Goal: Task Accomplishment & Management: Complete application form

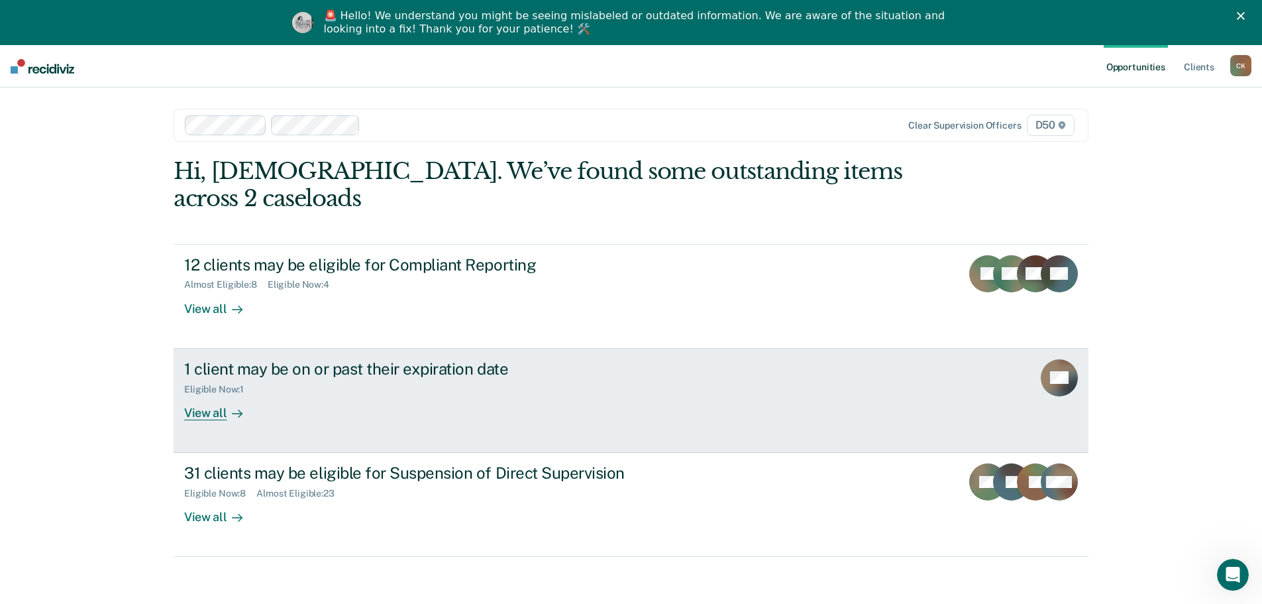
click at [557, 378] on div "Eligible Now : 1" at bounding box center [416, 386] width 465 height 17
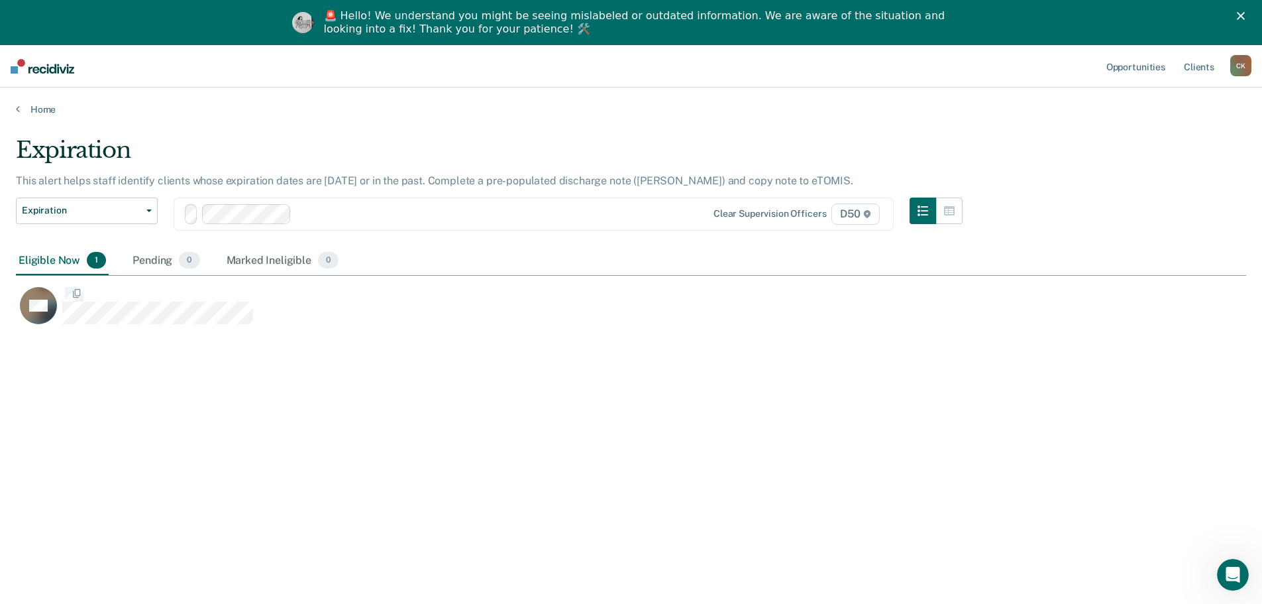
scroll to position [403, 1220]
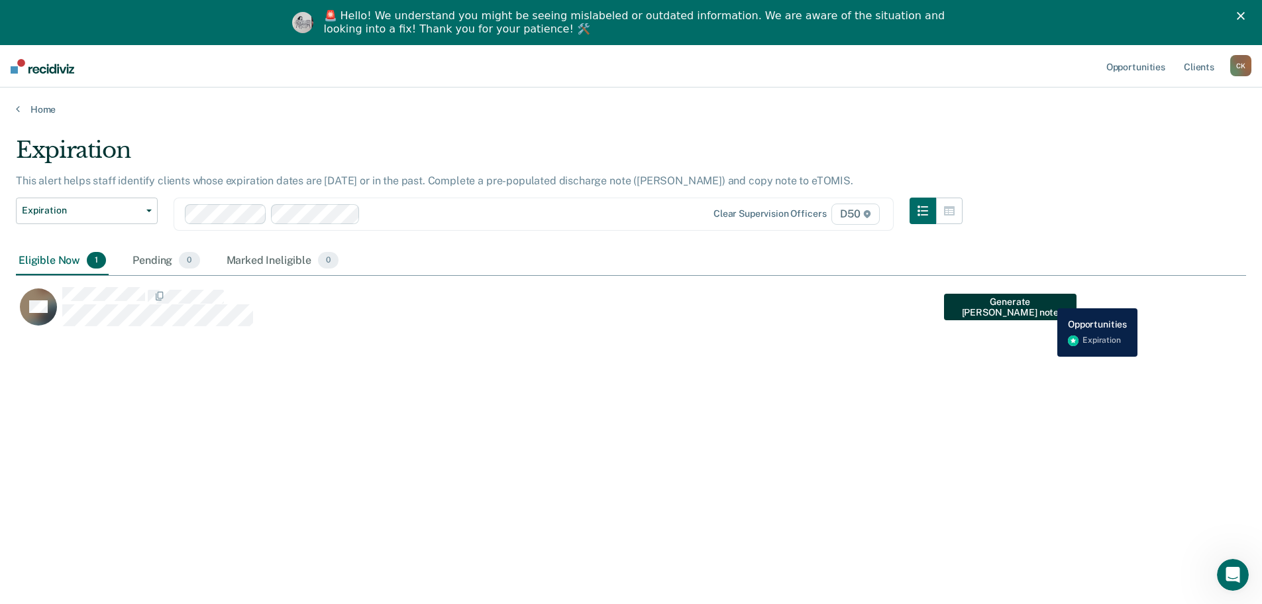
click at [1046, 299] on button "Generate [PERSON_NAME] note" at bounding box center [1010, 307] width 133 height 27
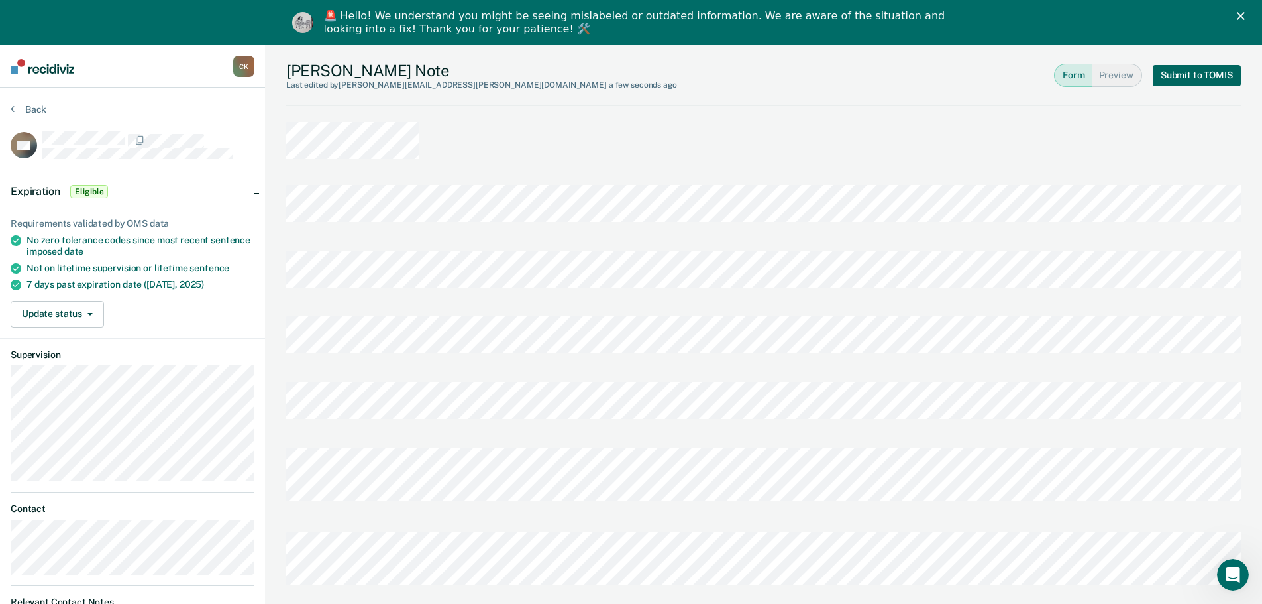
click at [1187, 80] on button "Submit to TOMIS" at bounding box center [1197, 75] width 88 height 21
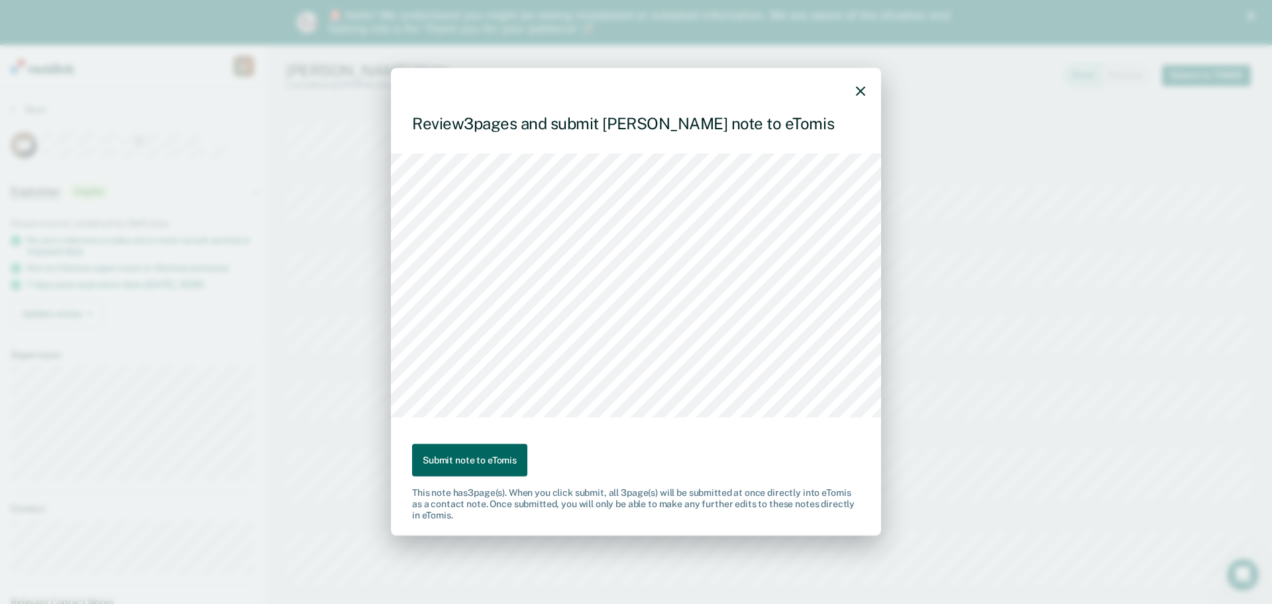
click at [484, 452] on button "Submit note to eTomis" at bounding box center [469, 460] width 115 height 32
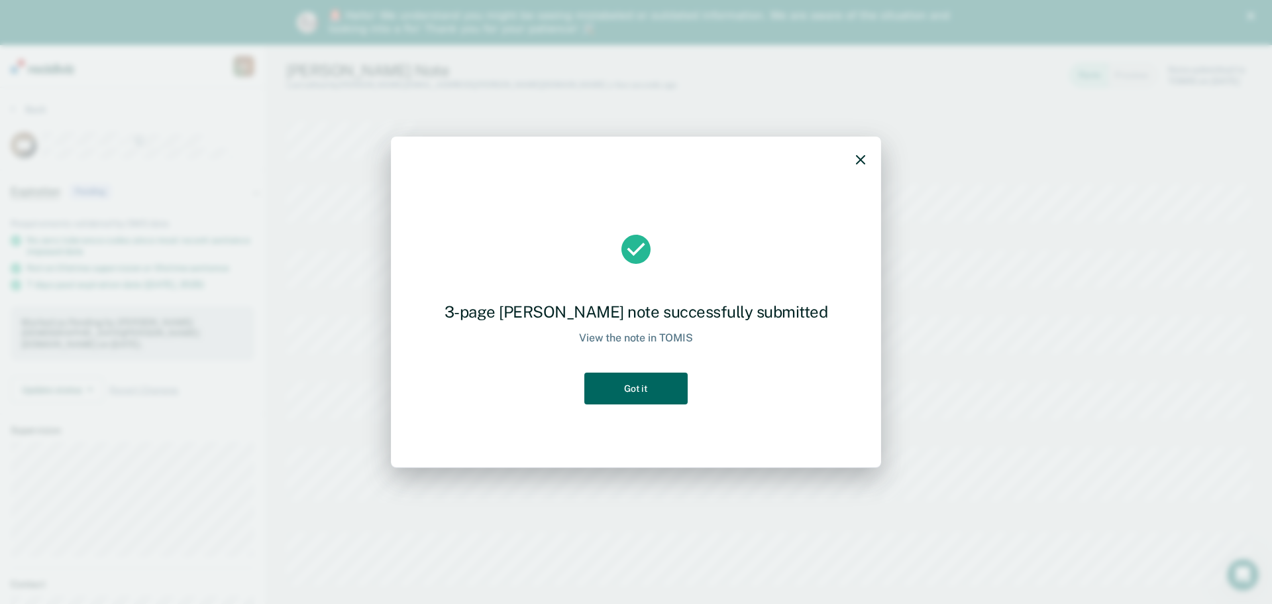
click at [616, 376] on button "Got it" at bounding box center [635, 388] width 103 height 32
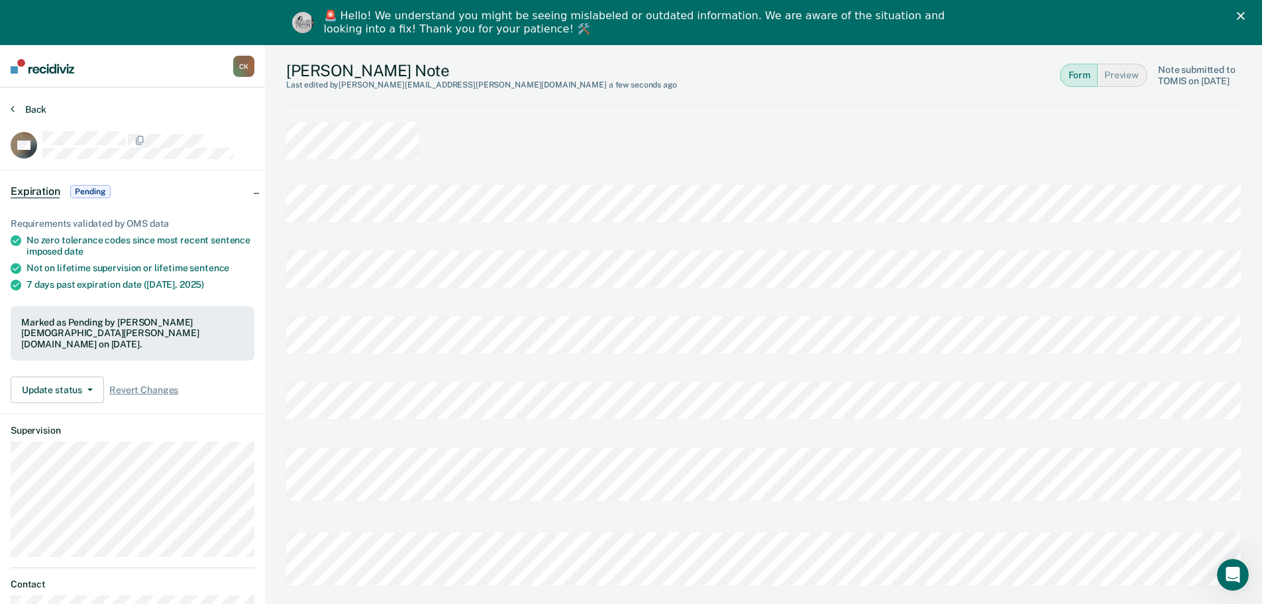
click at [25, 111] on button "Back" at bounding box center [29, 109] width 36 height 12
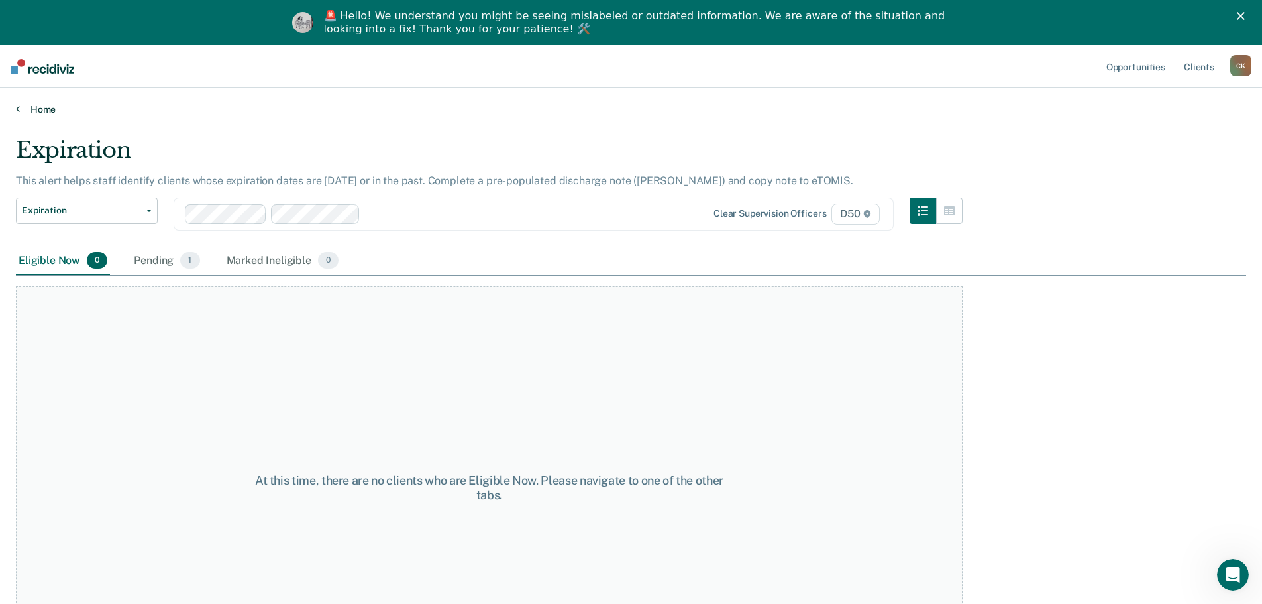
click at [29, 115] on link "Home" at bounding box center [631, 109] width 1230 height 12
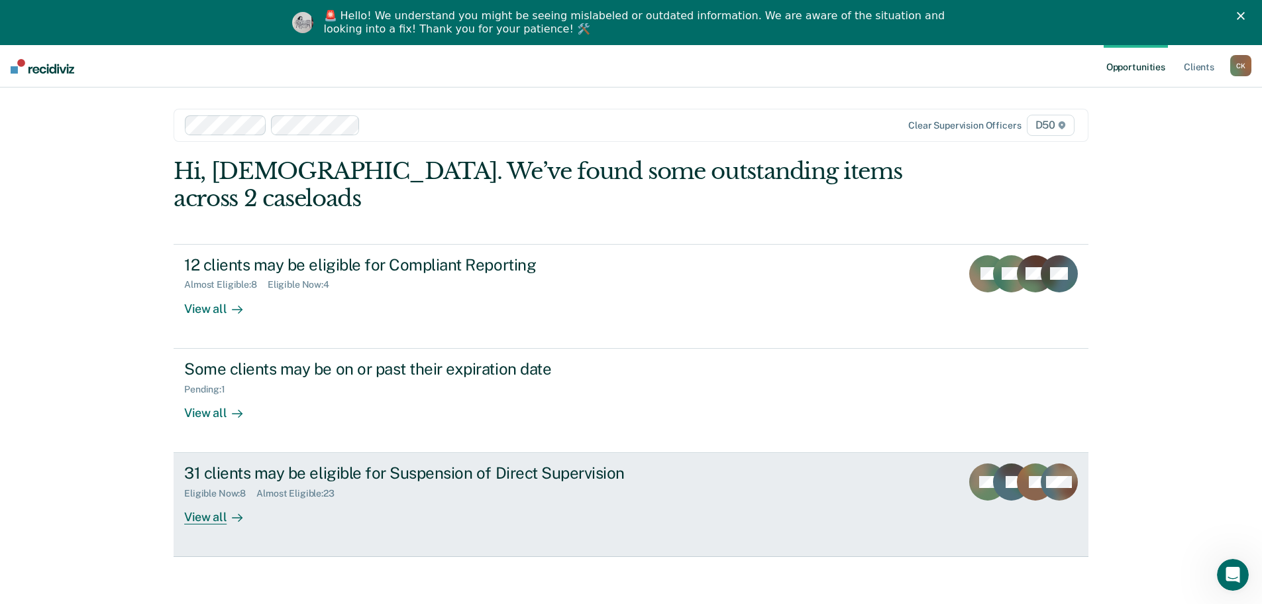
click at [340, 488] on div "Almost Eligible : 23" at bounding box center [300, 493] width 89 height 11
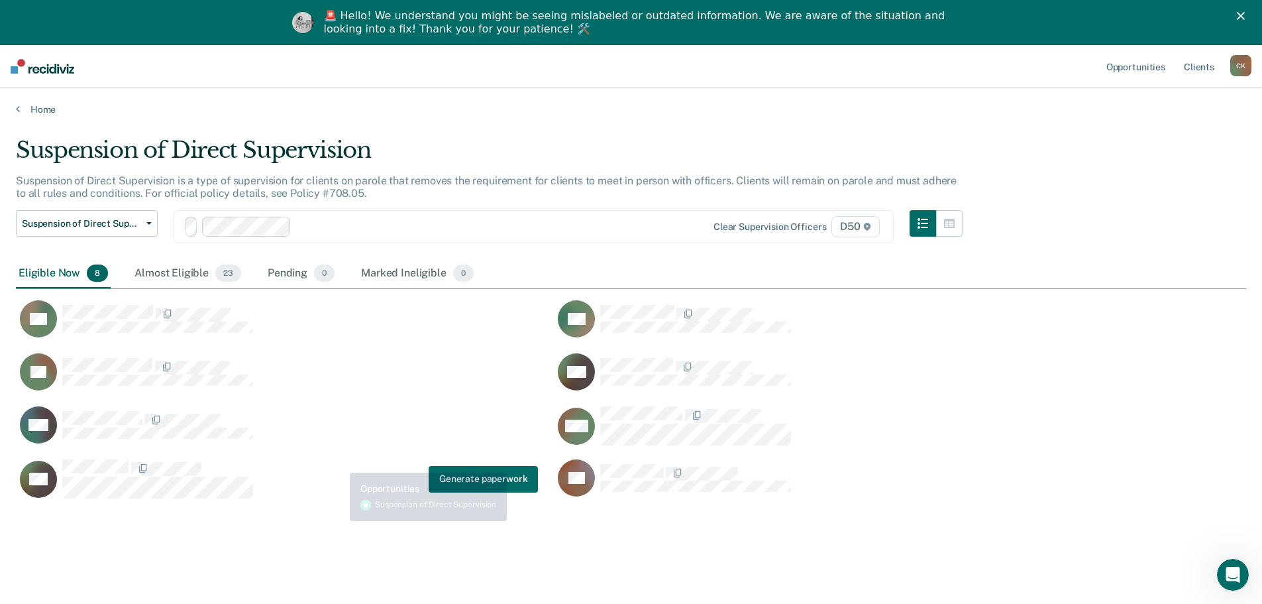
scroll to position [403, 1220]
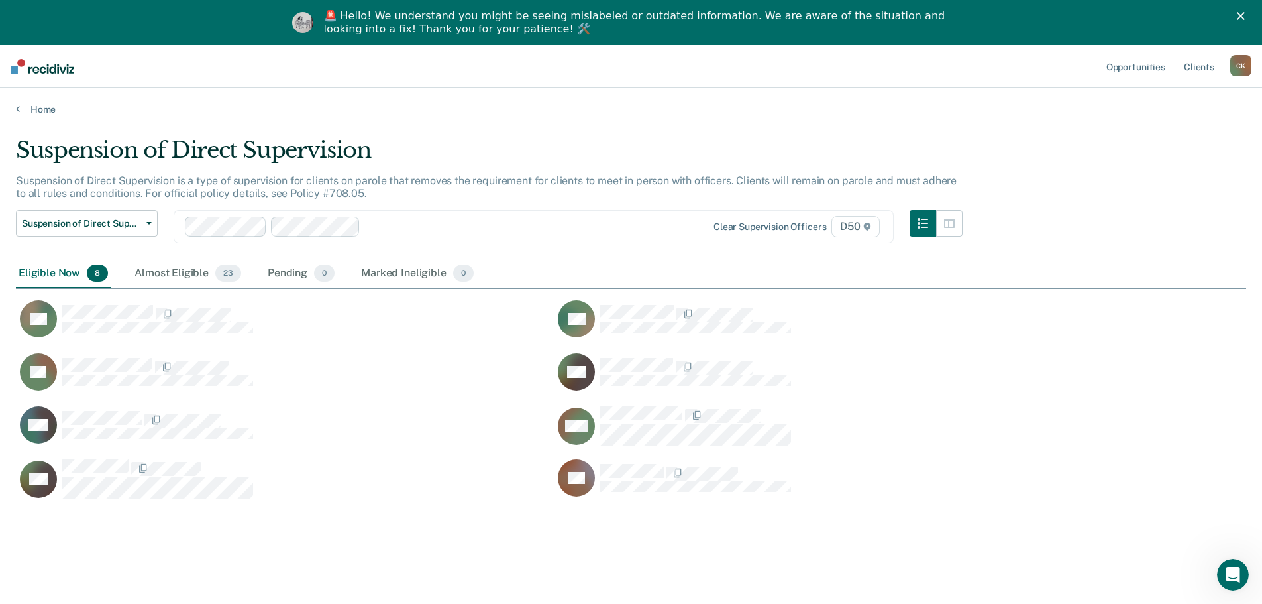
click at [35, 99] on div "Home" at bounding box center [631, 101] width 1262 height 28
